Goal: Transaction & Acquisition: Book appointment/travel/reservation

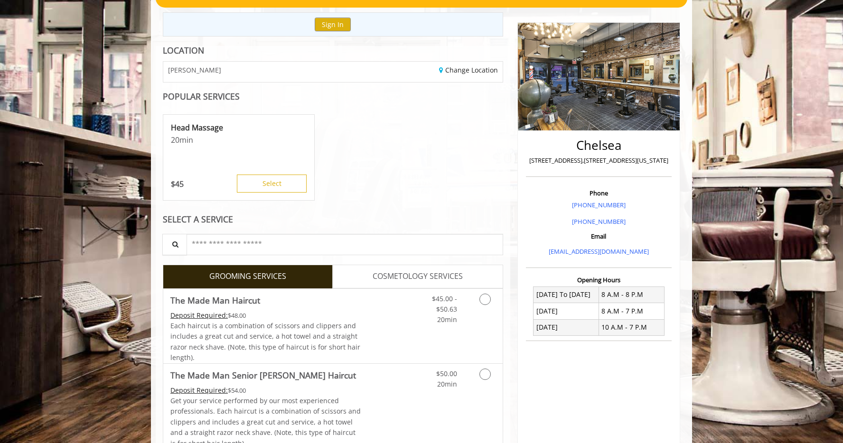
scroll to position [166, 0]
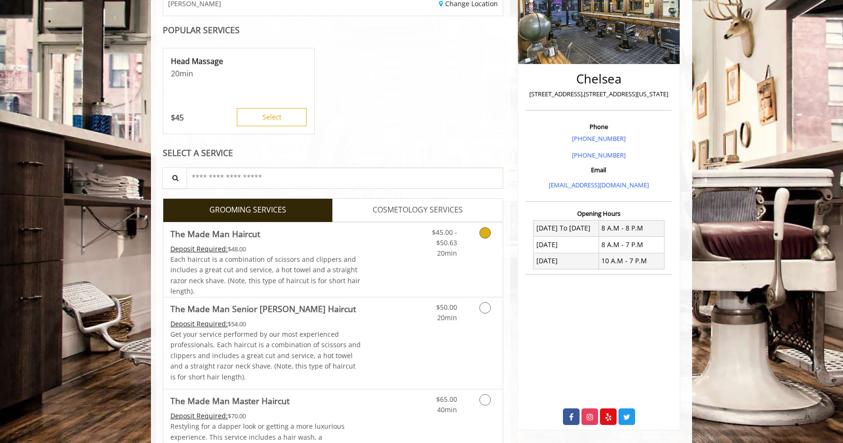
click at [467, 263] on div "$45.00 - $50.63 20min" at bounding box center [460, 260] width 85 height 74
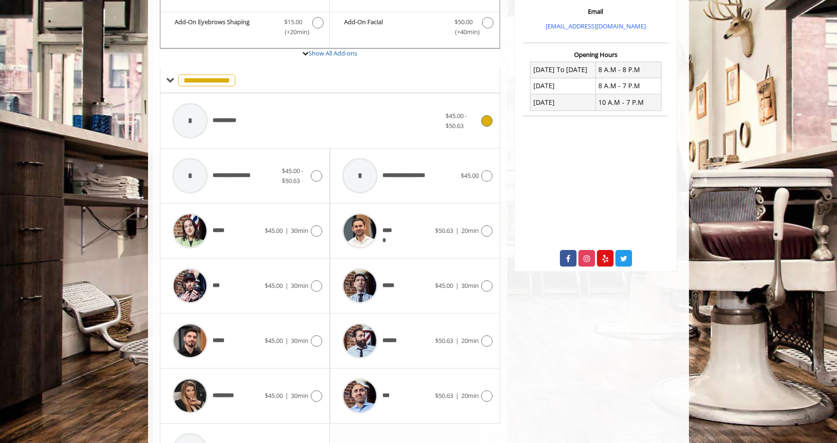
scroll to position [393, 0]
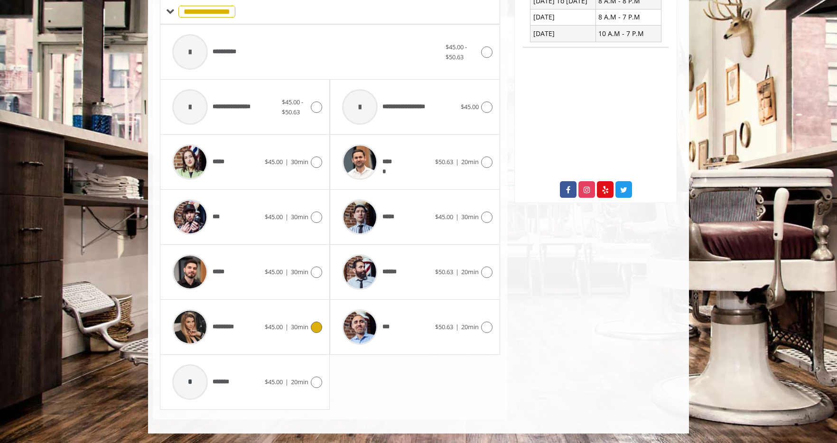
click at [264, 346] on div "********* $45.00 | 30min" at bounding box center [244, 327] width 155 height 45
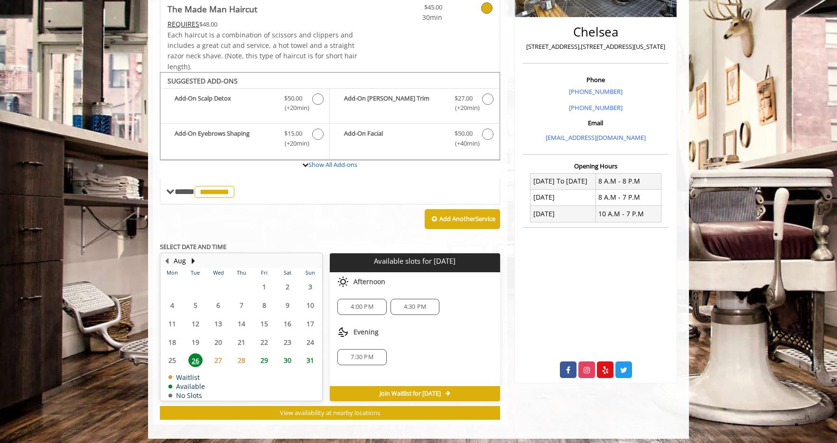
scroll to position [218, 0]
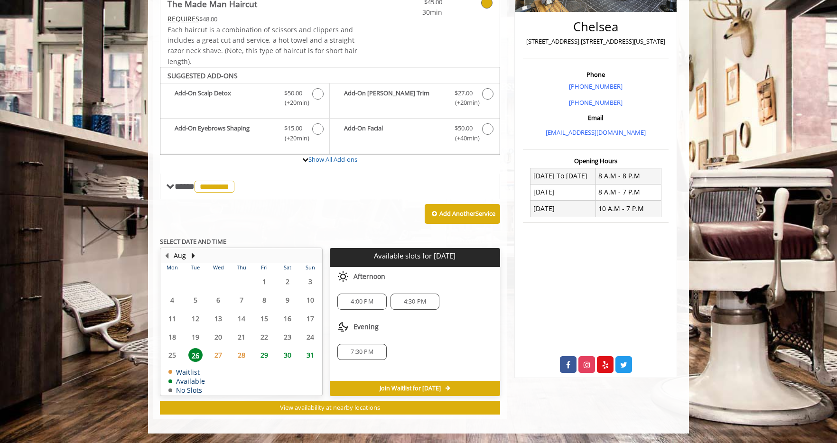
click at [418, 346] on div "7:30 PM" at bounding box center [415, 351] width 170 height 31
click at [217, 360] on span "27" at bounding box center [218, 355] width 14 height 14
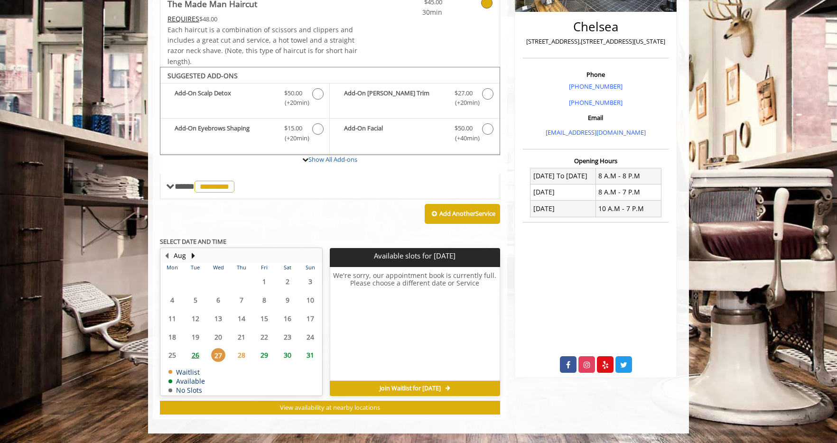
click at [196, 356] on span "26" at bounding box center [195, 355] width 14 height 14
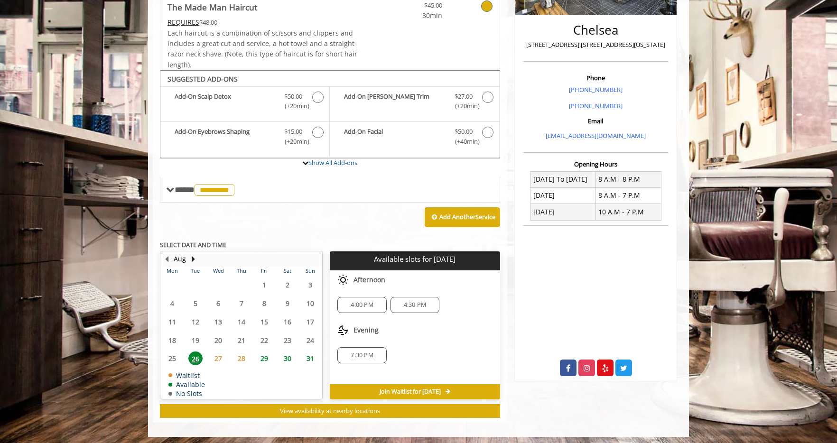
scroll to position [215, 0]
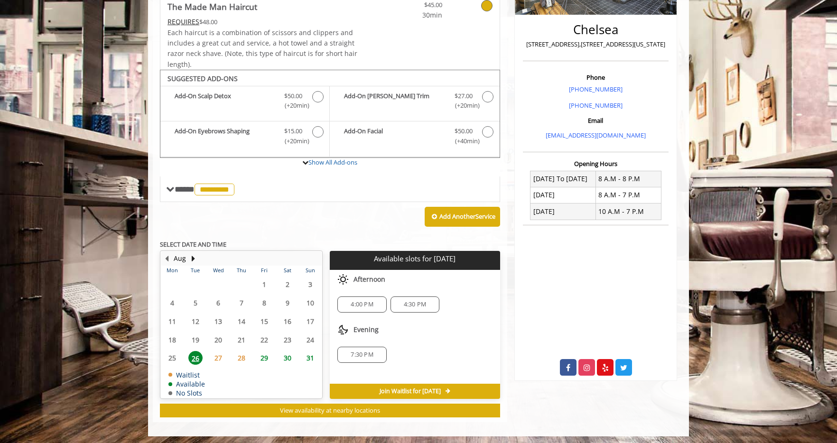
click at [368, 258] on p "Available slots for Tue, Aug 26 2025" at bounding box center [415, 259] width 162 height 8
drag, startPoint x: 368, startPoint y: 258, endPoint x: 472, endPoint y: 257, distance: 103.9
click at [481, 257] on p "Available slots for Tue, Aug 26 2025" at bounding box center [415, 259] width 162 height 8
click at [472, 257] on p "Available slots for Tue, Aug 26 2025" at bounding box center [415, 259] width 162 height 8
drag, startPoint x: 472, startPoint y: 257, endPoint x: 382, endPoint y: 259, distance: 90.2
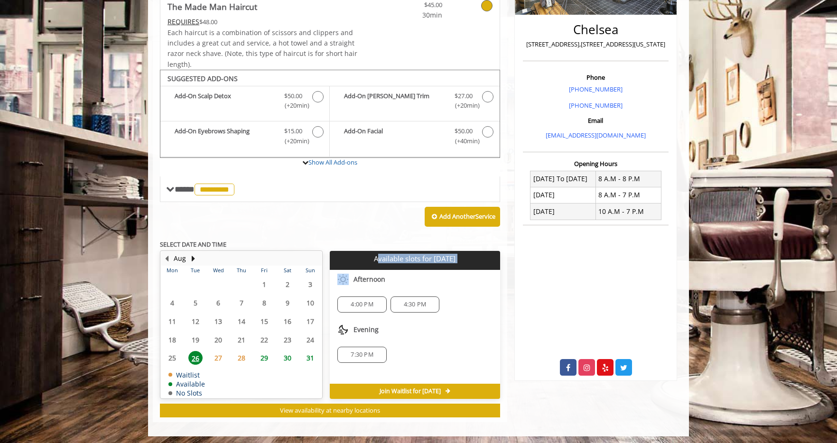
click at [382, 259] on p "Available slots for Tue, Aug 26 2025" at bounding box center [415, 259] width 162 height 8
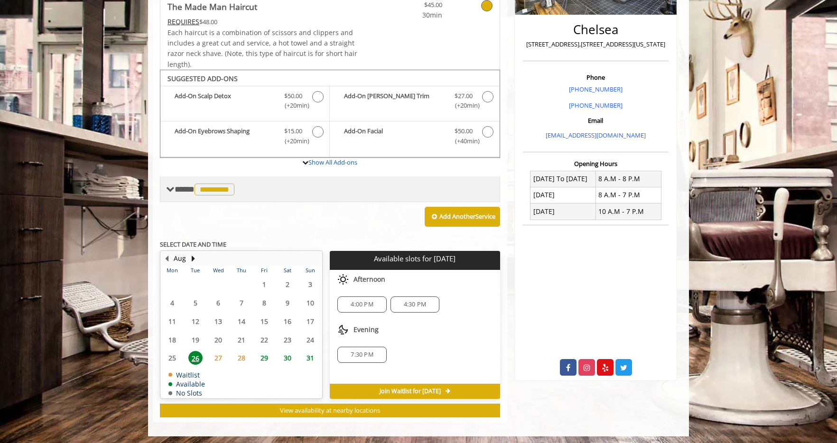
click at [182, 193] on span "**** ********* ********" at bounding box center [206, 189] width 62 height 9
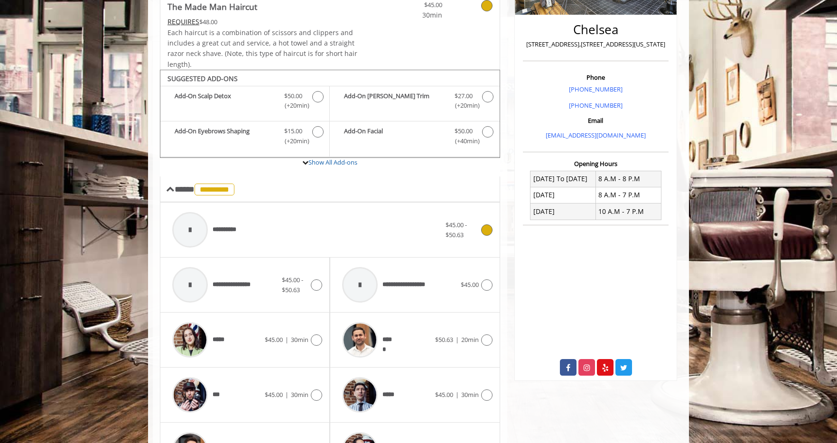
click at [260, 237] on div "**********" at bounding box center [306, 229] width 278 height 45
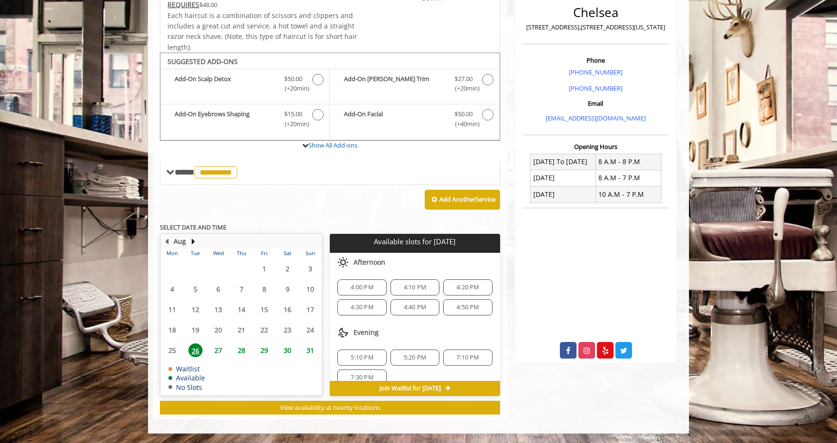
scroll to position [12, 0]
click at [635, 146] on h3 "Opening Hours" at bounding box center [596, 146] width 146 height 7
